Goal: Submit feedback/report problem: Submit feedback/report problem

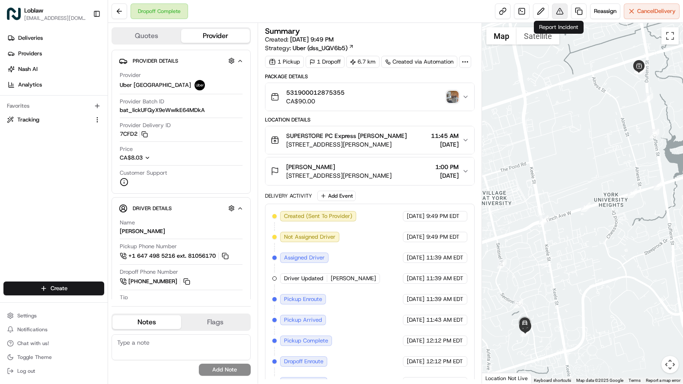
click at [558, 14] on button at bounding box center [560, 11] width 16 height 16
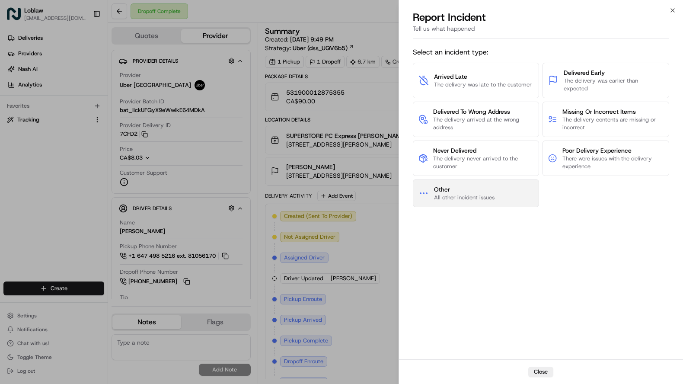
click at [473, 185] on span "Other" at bounding box center [464, 189] width 61 height 9
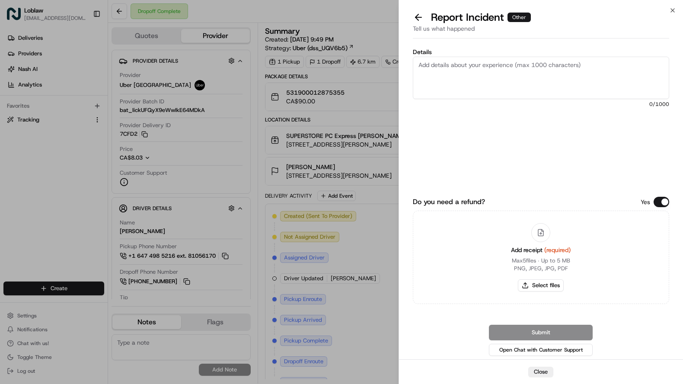
click at [445, 78] on textarea "Details" at bounding box center [541, 78] width 256 height 42
paste textarea "ban he driver that had order 53190001287535 as he was rude to a college and beh…"
drag, startPoint x: 551, startPoint y: 64, endPoint x: 455, endPoint y: 65, distance: 96.0
click at [455, 65] on textarea "ban he driver that had order 53190001287535 as he was rude to a college and beh…" at bounding box center [541, 78] width 256 height 42
type textarea "ban he driver as he was rude to a college and behaved in an unprofessional mann…"
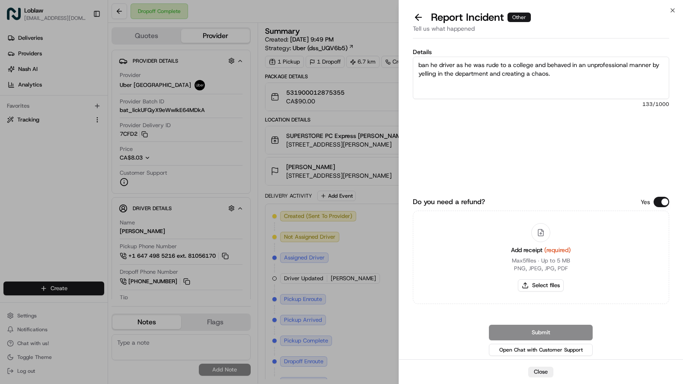
click at [659, 202] on button "Do you need a refund?" at bounding box center [662, 202] width 16 height 10
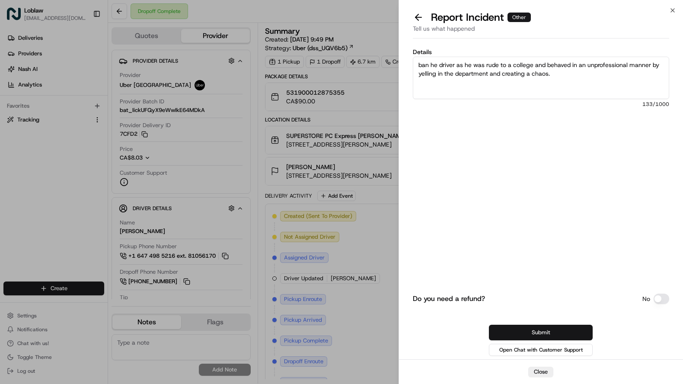
click at [567, 332] on button "Submit" at bounding box center [541, 333] width 104 height 16
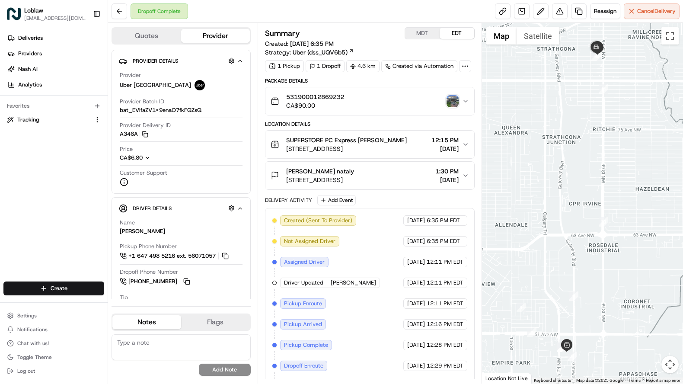
click at [456, 97] on img "button" at bounding box center [453, 101] width 12 height 12
